Goal: Information Seeking & Learning: Check status

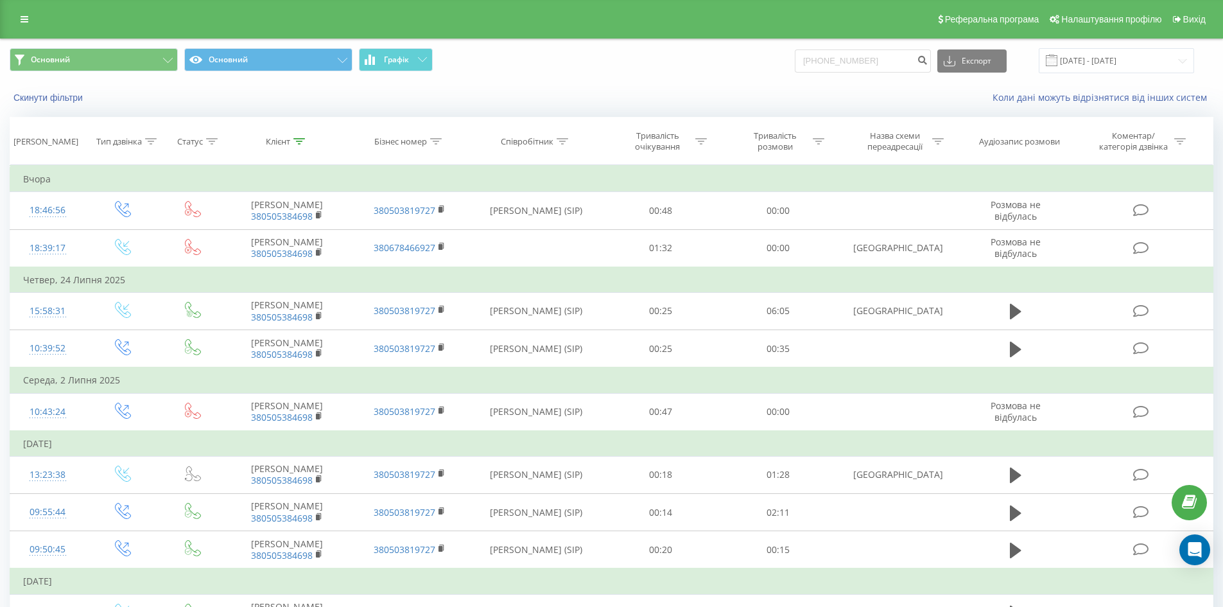
click at [741, 49] on div "Основний Основний Графік 0(68)1147900 Експорт .csv .xls .xlsx 19.05.2025 - 19.0…" at bounding box center [612, 60] width 1204 height 25
click at [829, 60] on input "0(68)1147900" at bounding box center [863, 60] width 136 height 23
click at [836, 60] on input "0(68)1147900" at bounding box center [863, 60] width 136 height 23
click at [822, 60] on input "0(681147900" at bounding box center [863, 60] width 136 height 23
type input "0681147900"
